Goal: Task Accomplishment & Management: Use online tool/utility

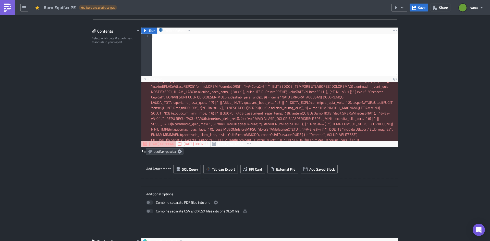
type textarea ")"
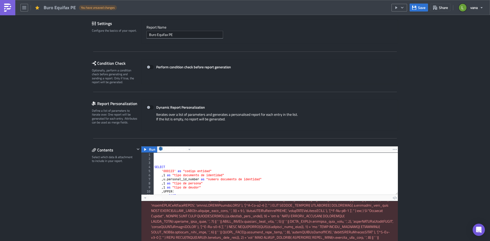
scroll to position [26, 0]
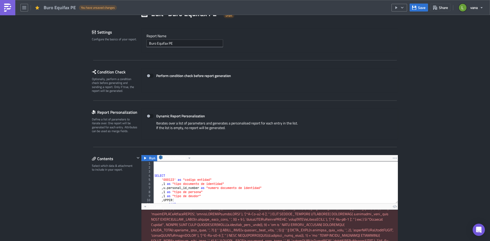
click at [162, 170] on div "SELECT '000123' as "codigo entidad" , 1 as "tipo documento de identidad" , u . …" at bounding box center [393, 184] width 481 height 46
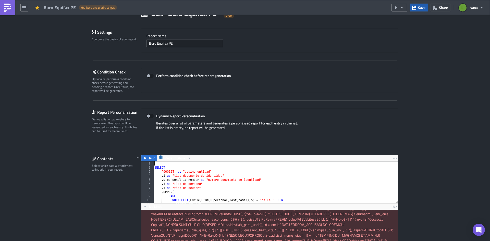
click at [418, 8] on button "Save" at bounding box center [418, 8] width 18 height 8
click at [144, 158] on icon "button" at bounding box center [145, 158] width 4 height 4
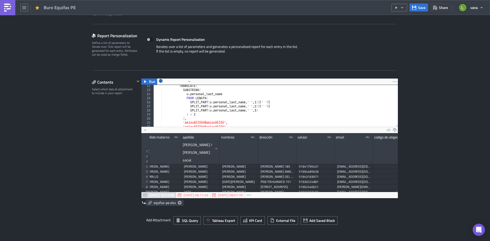
scroll to position [0, 0]
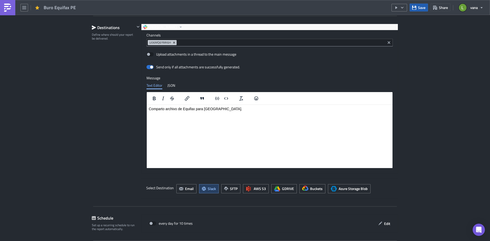
click at [416, 8] on icon "button" at bounding box center [414, 8] width 4 height 4
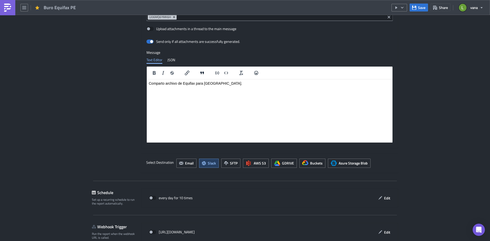
click at [224, 86] on html "Comparto archivo de Equifax para [GEOGRAPHIC_DATA]." at bounding box center [270, 83] width 246 height 8
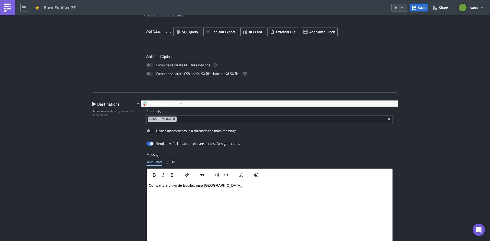
click at [402, 8] on icon "button" at bounding box center [402, 8] width 3 height 2
click at [406, 29] on div "Run Report" at bounding box center [415, 28] width 40 height 5
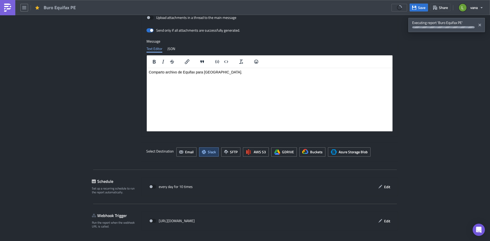
scroll to position [418, 0]
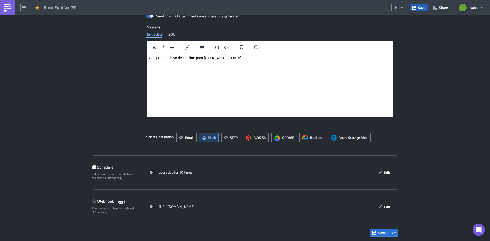
click at [422, 9] on span "Save" at bounding box center [421, 7] width 7 height 5
click at [5, 8] on img at bounding box center [8, 8] width 8 height 8
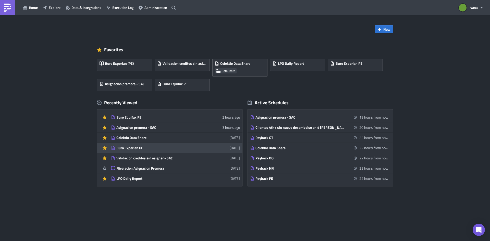
click at [141, 148] on div "Buro Experian PE" at bounding box center [160, 148] width 89 height 5
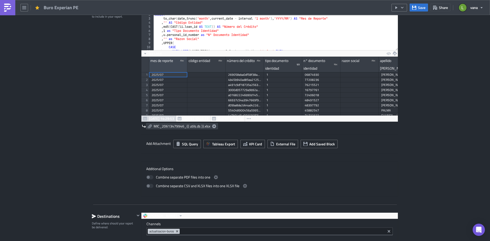
scroll to position [58, 256]
click at [197, 125] on span "MIC_20613479946_{{ utils.ds }}.xlsx" at bounding box center [182, 126] width 57 height 5
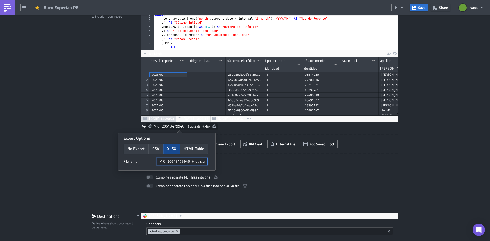
click at [191, 162] on input "MIC_20613479946_{{ utils.ds }}" at bounding box center [182, 162] width 51 height 8
drag, startPoint x: 191, startPoint y: 162, endPoint x: 208, endPoint y: 162, distance: 16.6
click at [208, 162] on div "Filenam﻿e MIC_20613479946_{{ utils.ds }}" at bounding box center [166, 162] width 87 height 8
click at [22, 36] on div "Execution Log Edit " Buro Experian PE " Settings Configure the basics of your r…" at bounding box center [245, 158] width 490 height 645
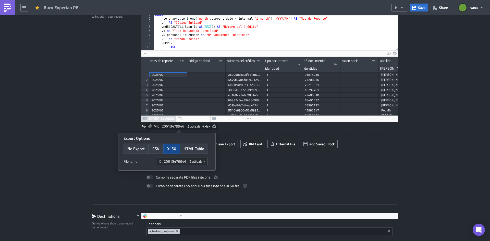
scroll to position [0, 0]
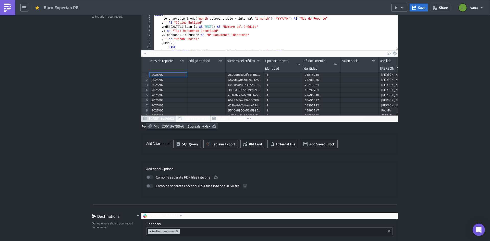
click at [6, 9] on img at bounding box center [8, 8] width 8 height 8
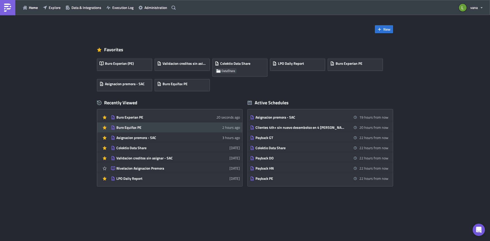
click at [153, 127] on div "Buro Equifax PE" at bounding box center [160, 127] width 89 height 5
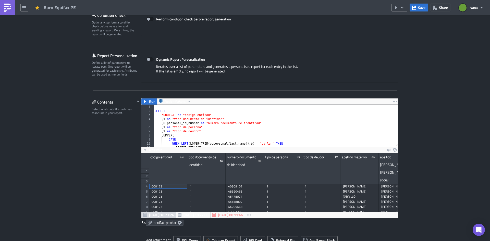
scroll to position [153, 0]
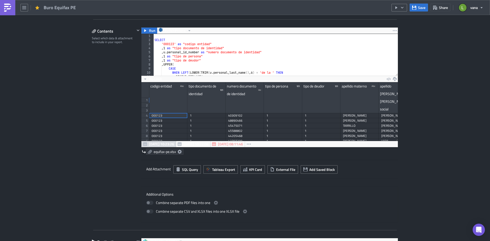
click at [179, 153] on icon at bounding box center [180, 152] width 4 height 4
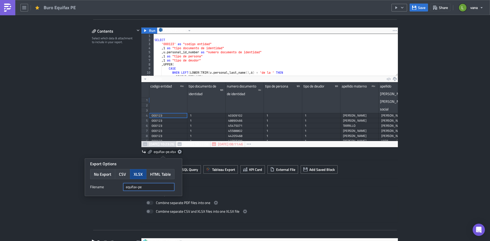
click at [150, 189] on input "equifax-pe" at bounding box center [148, 187] width 51 height 8
paste input "{{ utils.ds }}"
type input "equifax-pe_{{ utils.ds }}"
click at [109, 145] on div "Contents Select which data & attachment to include in your report." at bounding box center [113, 124] width 43 height 195
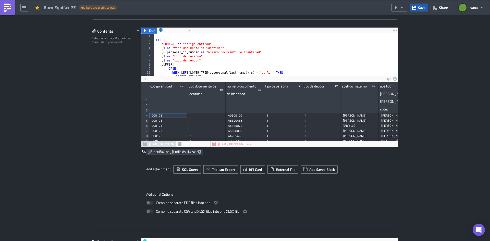
click at [417, 8] on button "Save" at bounding box center [418, 8] width 18 height 8
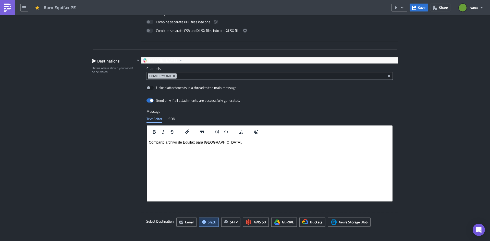
scroll to position [418, 0]
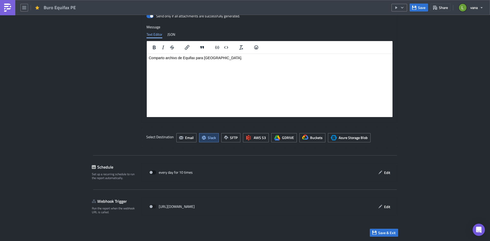
click at [149, 174] on span at bounding box center [152, 172] width 7 height 4
click at [150, 174] on input "checkbox" at bounding box center [151, 172] width 3 height 3
checkbox input "true"
click at [378, 172] on icon "button" at bounding box center [380, 173] width 4 height 4
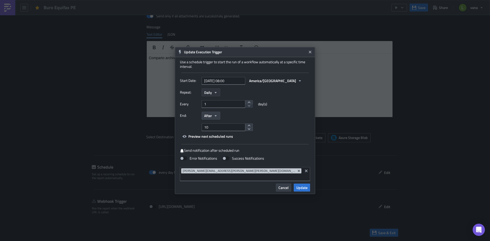
click at [212, 96] on button "Daily" at bounding box center [211, 93] width 19 height 8
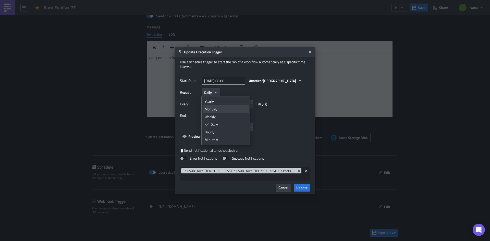
click at [211, 111] on div "Monthly" at bounding box center [226, 109] width 42 height 5
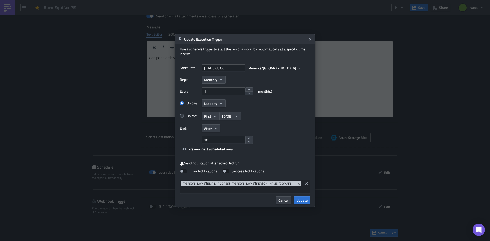
click at [190, 118] on label "On the" at bounding box center [191, 116] width 22 height 5
click at [184, 118] on input "On the" at bounding box center [182, 115] width 3 height 3
radio input "true"
click at [216, 118] on icon "button" at bounding box center [215, 116] width 4 height 4
click at [231, 118] on span "[DATE]" at bounding box center [227, 116] width 10 height 5
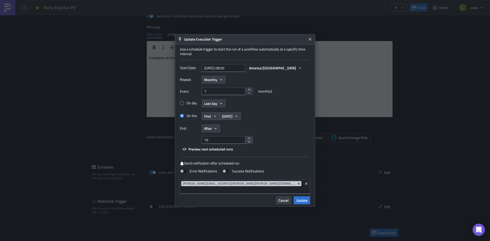
click at [265, 111] on div "On day Last day On the First [DATE] [DATE] [DATE] [DATE] [DATE] [DATE] [DATE] […" at bounding box center [245, 112] width 130 height 26
click at [190, 105] on label "On day" at bounding box center [191, 103] width 22 height 5
click at [184, 105] on input "On day" at bounding box center [182, 103] width 3 height 3
radio input "true"
click at [213, 106] on span "Last day" at bounding box center [210, 103] width 13 height 5
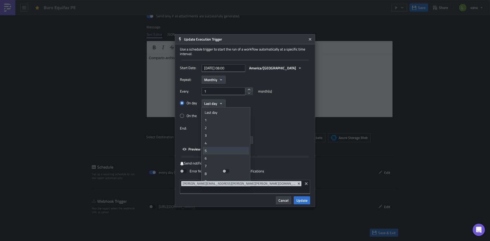
click at [211, 153] on div "5" at bounding box center [226, 150] width 42 height 5
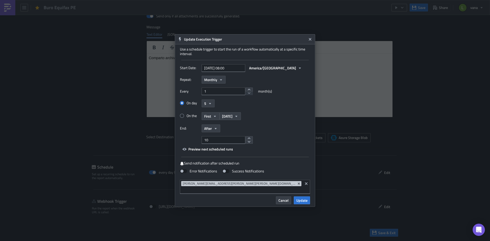
click at [266, 121] on div "On the First [DATE]" at bounding box center [245, 116] width 130 height 9
click at [212, 106] on button "5" at bounding box center [208, 103] width 13 height 8
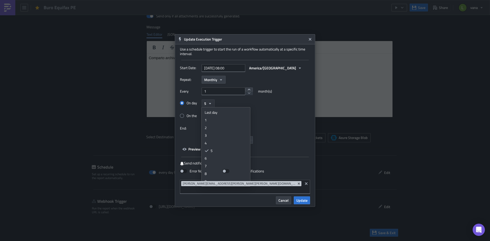
click at [212, 106] on button "5" at bounding box center [208, 103] width 13 height 8
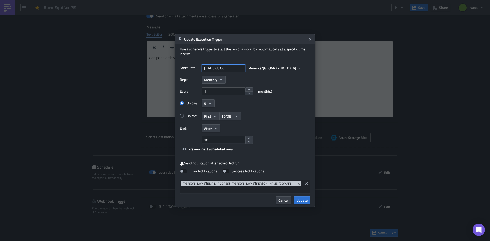
click at [227, 71] on input "[DATE] 08:00" at bounding box center [224, 68] width 44 height 8
select select "7"
select select "2025"
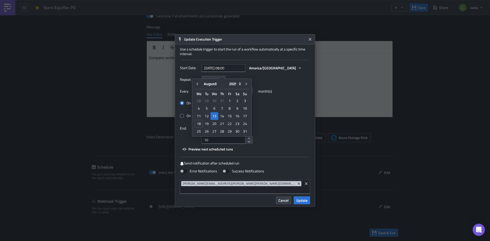
click at [294, 120] on div "On the First [DATE]" at bounding box center [245, 116] width 130 height 9
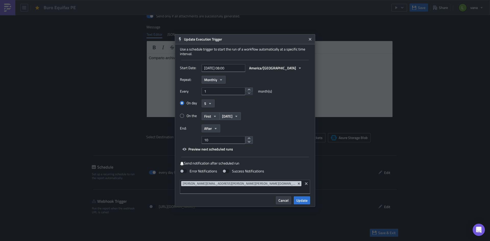
click at [282, 119] on div "On the First [DATE]" at bounding box center [245, 116] width 130 height 9
click at [194, 173] on label "Error Notifications" at bounding box center [198, 171] width 37 height 5
click at [4, 4] on input "Error Notifications" at bounding box center [2, 2] width 3 height 3
checkbox input "true"
click at [305, 200] on button "Update" at bounding box center [302, 200] width 16 height 8
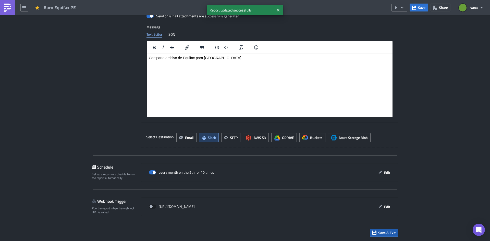
click at [389, 232] on span "Save & Exit" at bounding box center [386, 232] width 17 height 5
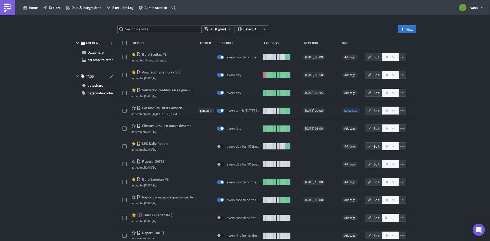
click at [6, 8] on img at bounding box center [8, 8] width 8 height 8
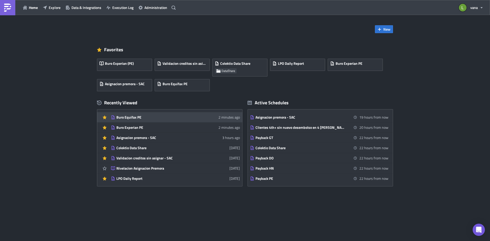
click at [146, 121] on link "Buro Equifax PE 2 minutes ago" at bounding box center [175, 117] width 129 height 10
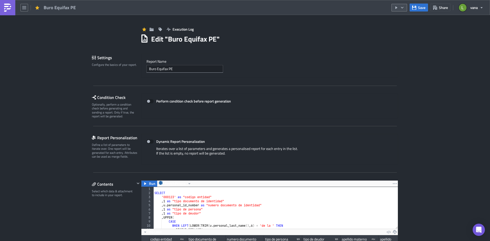
click at [401, 8] on icon "button" at bounding box center [402, 8] width 4 height 4
click at [400, 27] on div "Run Report" at bounding box center [415, 28] width 40 height 5
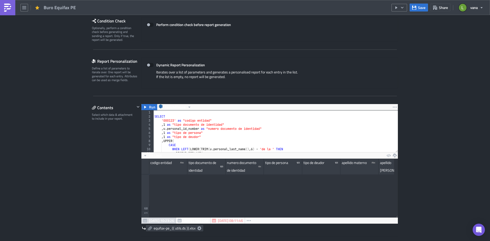
scroll to position [358, 0]
